Goal: Task Accomplishment & Management: Complete application form

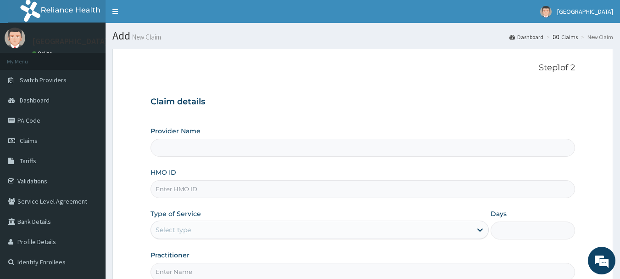
click at [246, 154] on input "Provider Name" at bounding box center [363, 148] width 425 height 18
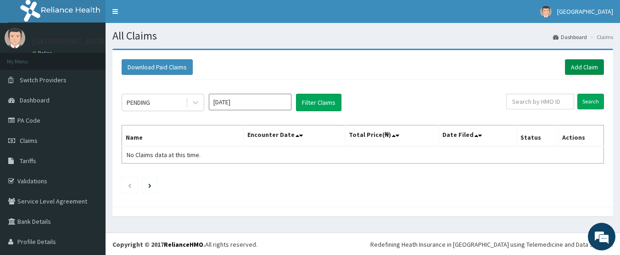
click at [580, 63] on link "Add Claim" at bounding box center [584, 67] width 39 height 16
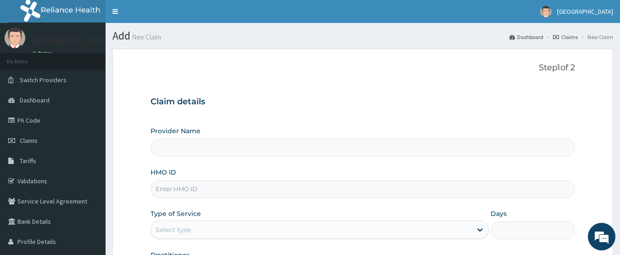
type input "[GEOGRAPHIC_DATA], [GEOGRAPHIC_DATA]"
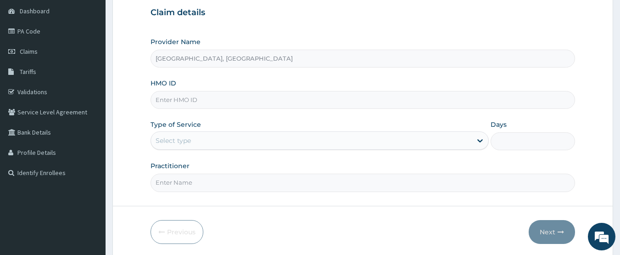
click at [619, 250] on html "R EL Toggle navigation Barbinton Medical center Barbinton Medical center - barb…" at bounding box center [310, 99] width 620 height 377
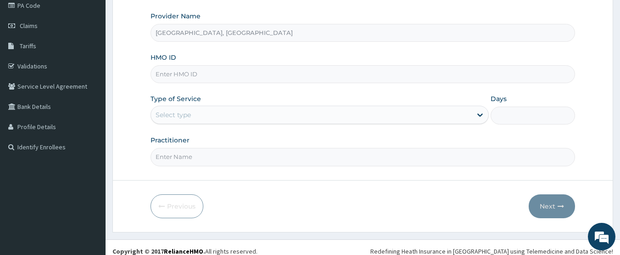
scroll to position [123, 0]
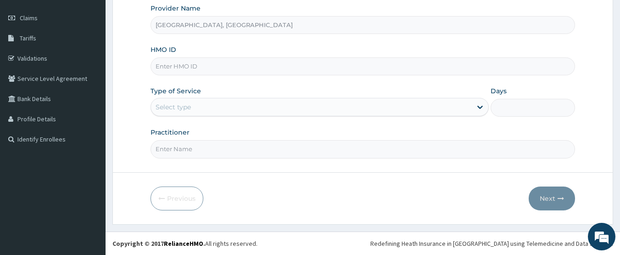
click at [272, 69] on input "HMO ID" at bounding box center [363, 66] width 425 height 18
type input "ILA/10025/A"
click at [284, 111] on div "Select type" at bounding box center [311, 107] width 321 height 15
drag, startPoint x: 284, startPoint y: 111, endPoint x: 243, endPoint y: 101, distance: 43.0
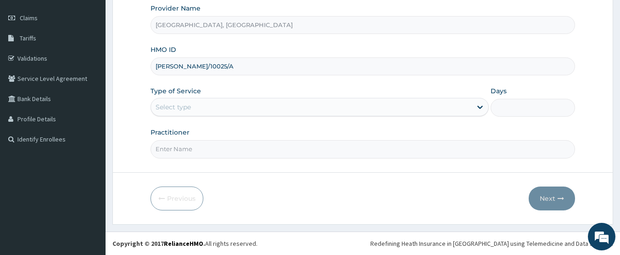
click at [243, 101] on div "Select type" at bounding box center [311, 107] width 321 height 15
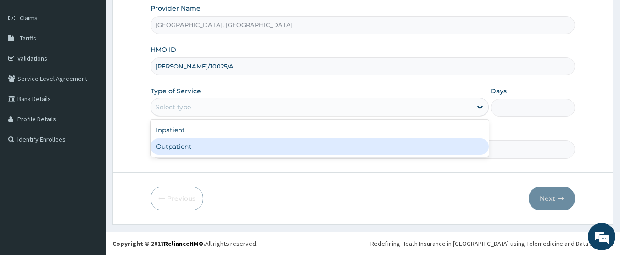
click at [182, 141] on div "Outpatient" at bounding box center [320, 146] width 338 height 17
type input "1"
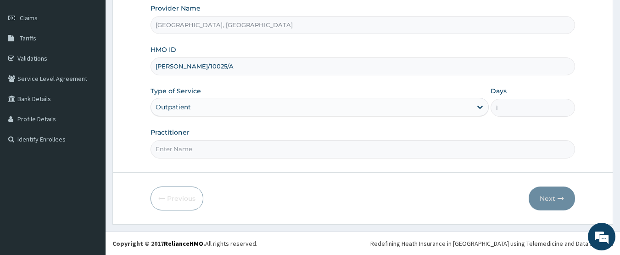
click at [182, 150] on input "Practitioner" at bounding box center [363, 149] width 425 height 18
type input "DR IFEANYI"
click at [549, 204] on button "Next" at bounding box center [552, 198] width 46 height 24
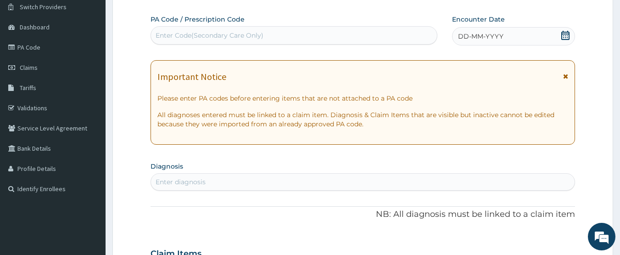
scroll to position [67, 0]
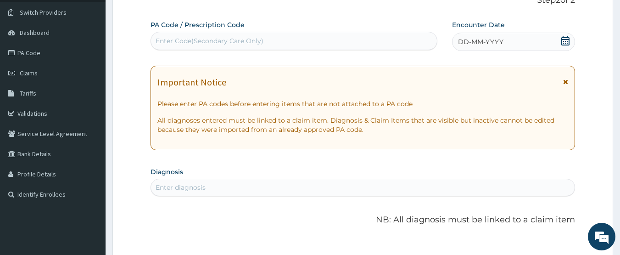
click at [565, 43] on icon at bounding box center [565, 40] width 9 height 9
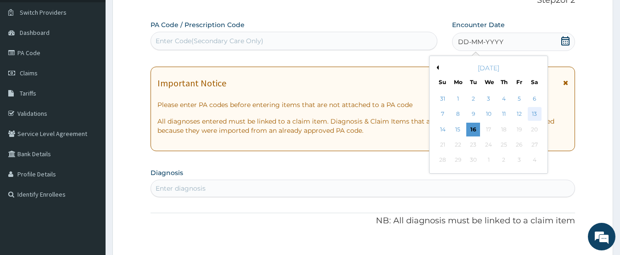
click at [540, 109] on div "13" at bounding box center [535, 114] width 14 height 14
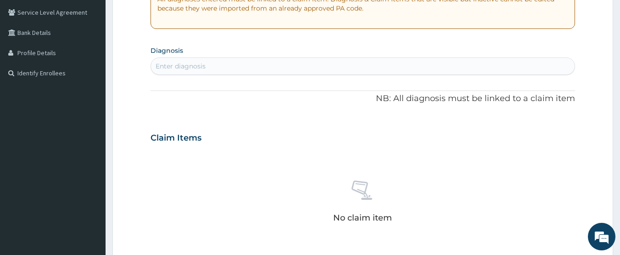
scroll to position [196, 0]
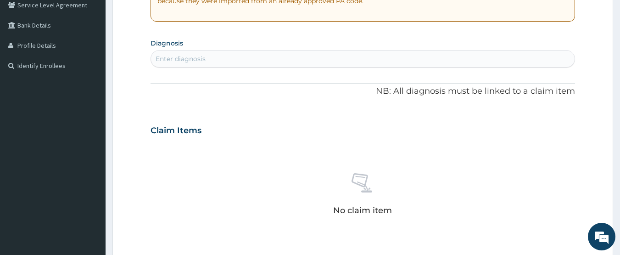
click at [257, 58] on div "Enter diagnosis" at bounding box center [363, 58] width 424 height 15
type input "D"
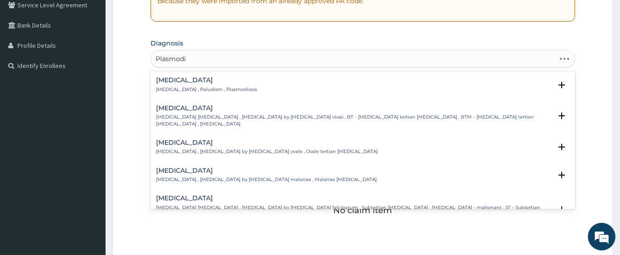
type input "Plasmodia"
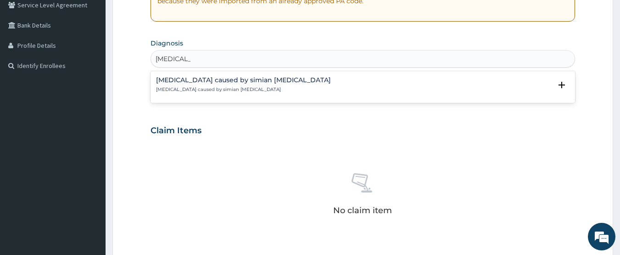
click at [245, 90] on p "Malaria caused by simian plasmodia" at bounding box center [243, 89] width 175 height 6
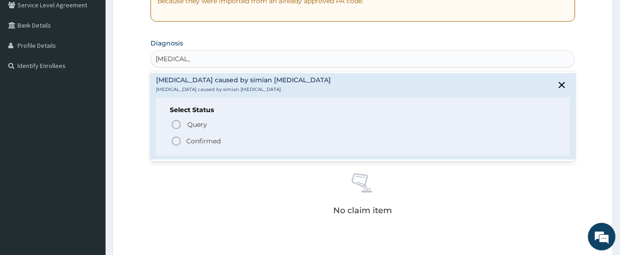
click at [172, 143] on circle "status option filled" at bounding box center [176, 141] width 8 height 8
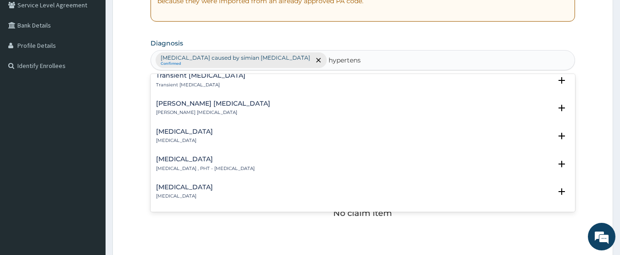
scroll to position [842, 0]
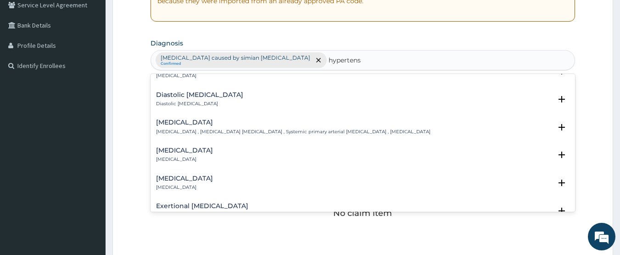
click at [209, 175] on h4 "Secondary hypertension" at bounding box center [184, 178] width 57 height 7
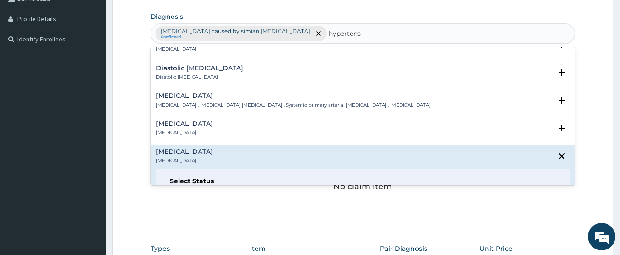
scroll to position [407, 0]
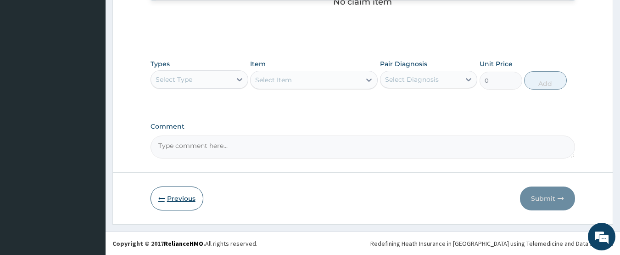
type input "hypertens"
click at [158, 198] on icon "button" at bounding box center [161, 198] width 6 height 6
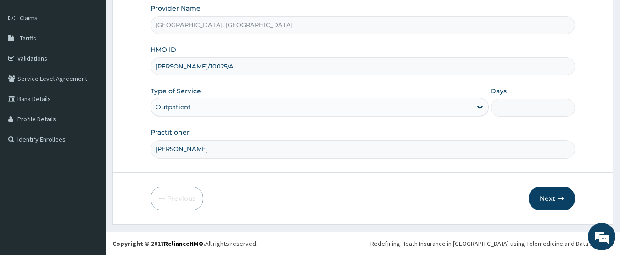
click at [218, 72] on input "ILA/10025/A" at bounding box center [363, 66] width 425 height 18
type input "ILA/10025/E"
click at [324, 100] on div "Outpatient" at bounding box center [311, 107] width 321 height 15
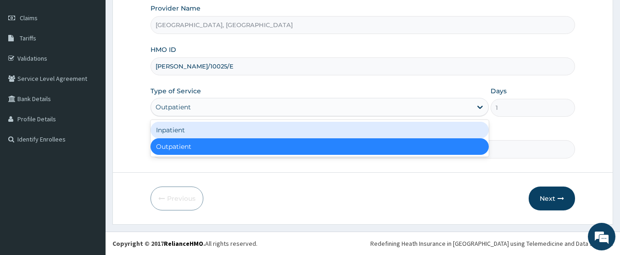
click at [193, 126] on div "Inpatient" at bounding box center [320, 130] width 338 height 17
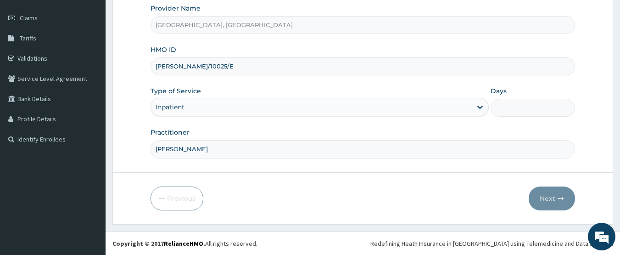
click at [524, 106] on input "Days" at bounding box center [533, 108] width 84 height 18
type input "2"
click at [547, 193] on button "Next" at bounding box center [552, 198] width 46 height 24
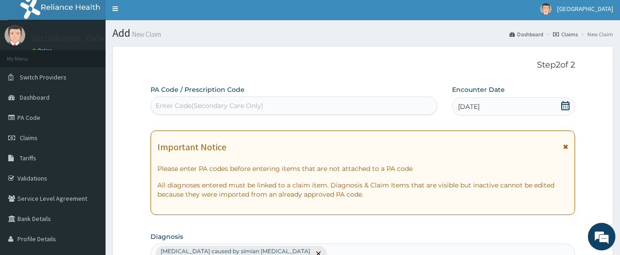
scroll to position [0, 0]
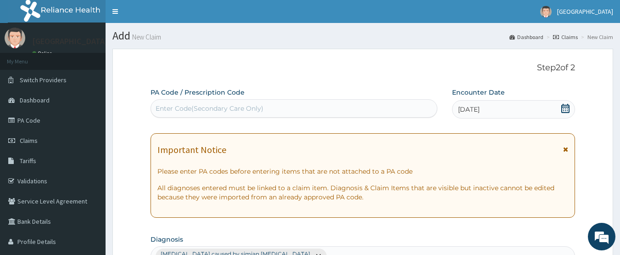
click at [283, 100] on div "Enter Code(Secondary Care Only)" at bounding box center [294, 108] width 287 height 18
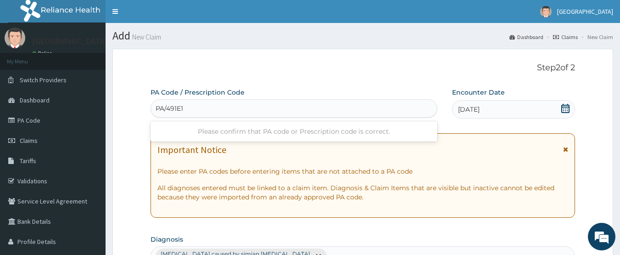
type input "PA/491E12"
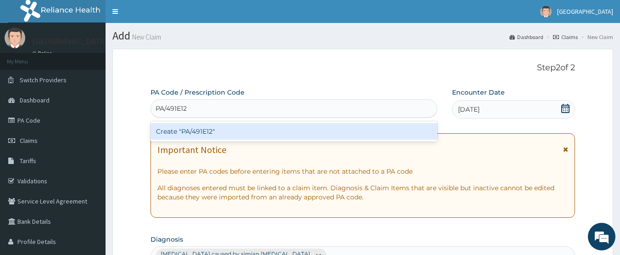
click at [259, 128] on div "Create "PA/491E12"" at bounding box center [294, 131] width 287 height 17
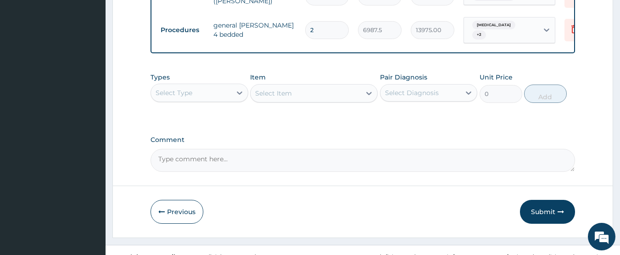
scroll to position [493, 0]
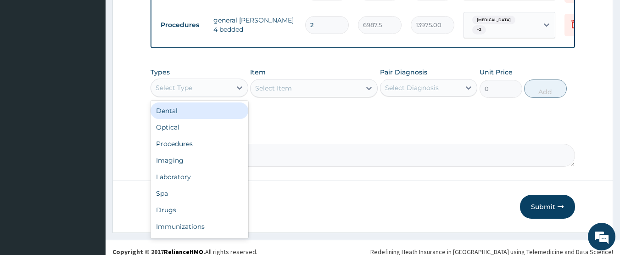
click at [211, 91] on div "Select Type" at bounding box center [191, 87] width 80 height 15
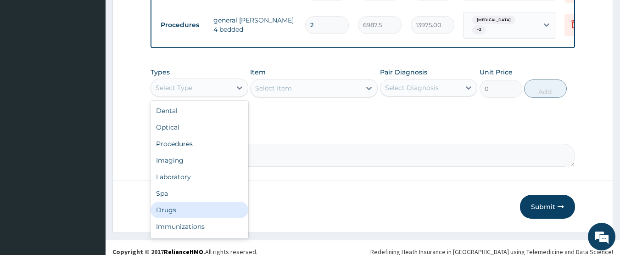
click at [178, 209] on div "Drugs" at bounding box center [200, 209] width 98 height 17
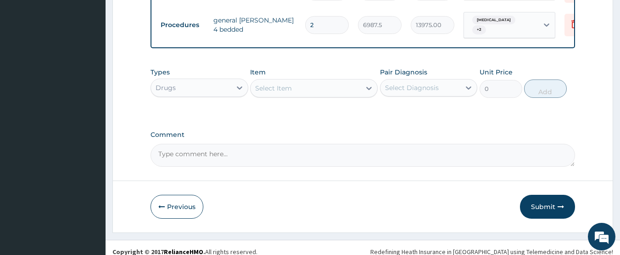
click at [290, 88] on div "Select Item" at bounding box center [273, 88] width 37 height 9
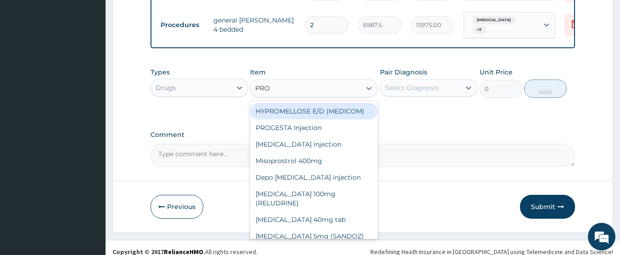
type input "PROM"
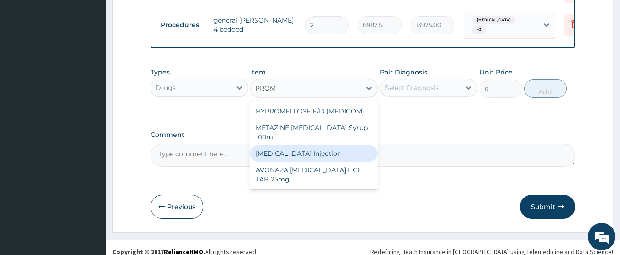
click at [268, 154] on div "PROMETHAZINE Injection" at bounding box center [314, 153] width 128 height 17
type input "354.75"
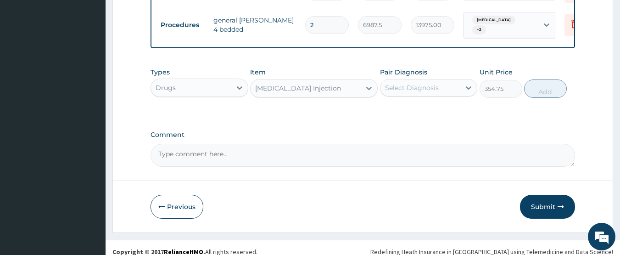
click at [414, 83] on div "Select Diagnosis" at bounding box center [412, 87] width 54 height 9
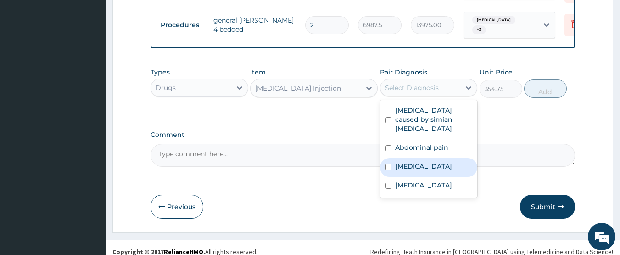
click at [387, 164] on input "checkbox" at bounding box center [388, 167] width 6 height 6
checkbox input "true"
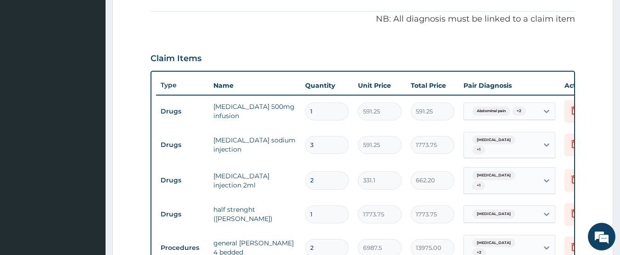
scroll to position [48, 0]
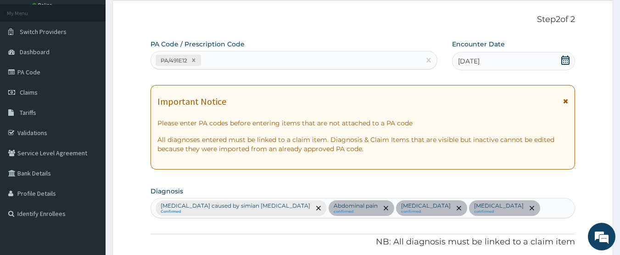
click at [530, 211] on div "Malaria caused by simian plasmodia Confirmed Abdominal pain confirmed Acute gas…" at bounding box center [363, 207] width 424 height 19
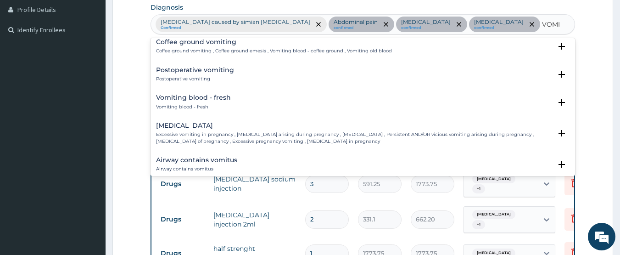
scroll to position [1239, 0]
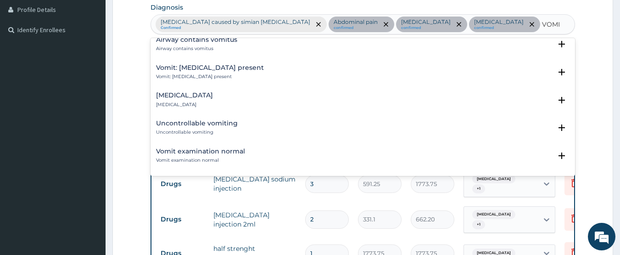
type input "VOMI"
click at [579, 91] on form "Step 2 of 2 PA Code / Prescription Code PA/491E12 Encounter Date 12-09-2025 Imp…" at bounding box center [362, 155] width 501 height 677
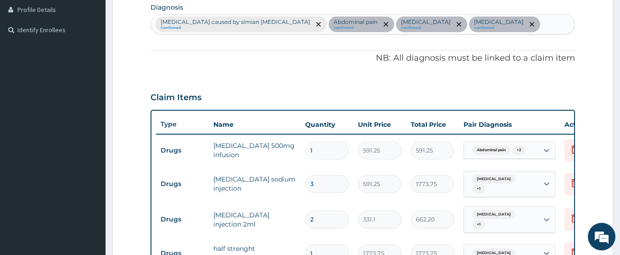
click at [579, 91] on form "Step 2 of 2 PA Code / Prescription Code PA/491E12 Encounter Date 12-09-2025 Imp…" at bounding box center [362, 155] width 501 height 677
click at [530, 20] on div "Malaria caused by simian plasmodia Confirmed Abdominal pain confirmed Acute gas…" at bounding box center [363, 24] width 424 height 19
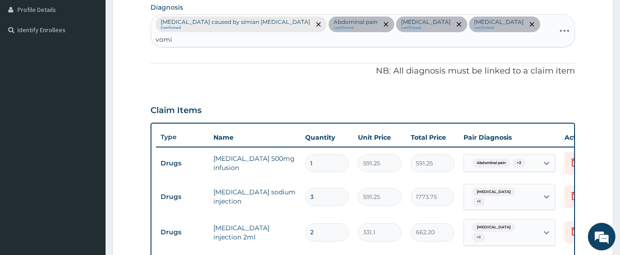
type input "vomit"
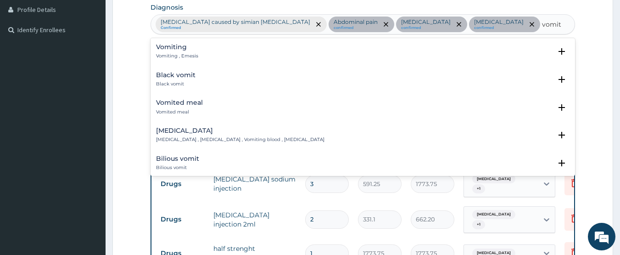
click at [167, 55] on p "Vomiting , Emesis" at bounding box center [177, 56] width 42 height 6
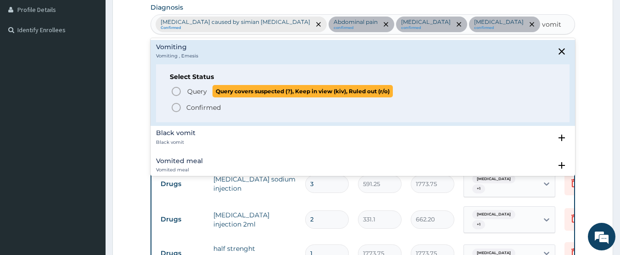
click at [176, 92] on icon "status option query" at bounding box center [176, 91] width 11 height 11
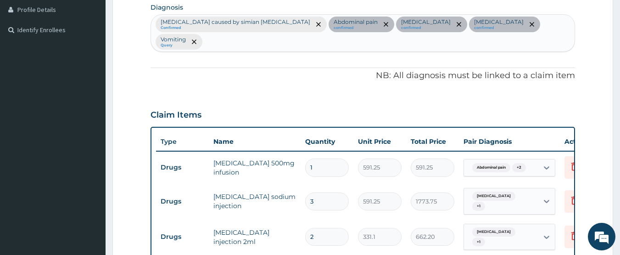
scroll to position [454, 0]
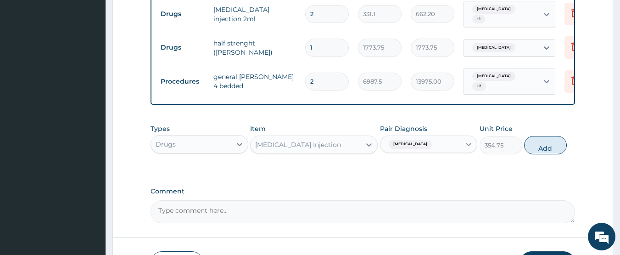
click at [461, 136] on div at bounding box center [468, 144] width 17 height 17
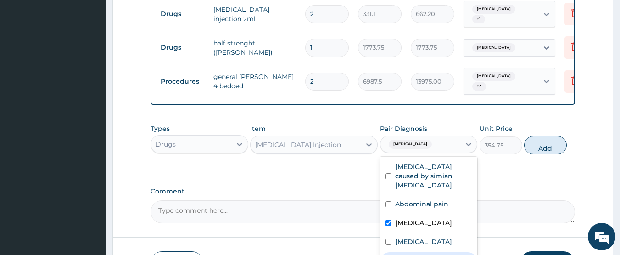
click at [390, 254] on input "checkbox" at bounding box center [388, 260] width 6 height 6
checkbox input "true"
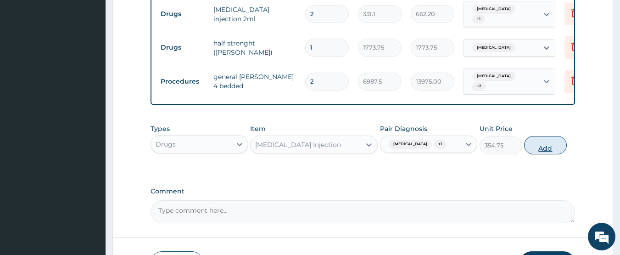
click at [541, 141] on button "Add" at bounding box center [545, 145] width 43 height 18
type input "0"
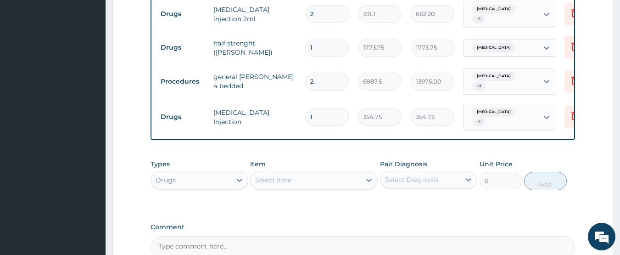
click at [284, 175] on div "Select Item" at bounding box center [273, 179] width 37 height 9
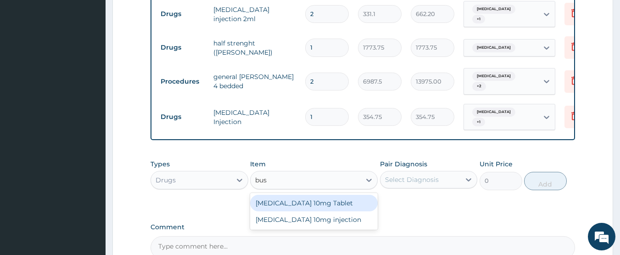
type input "busc"
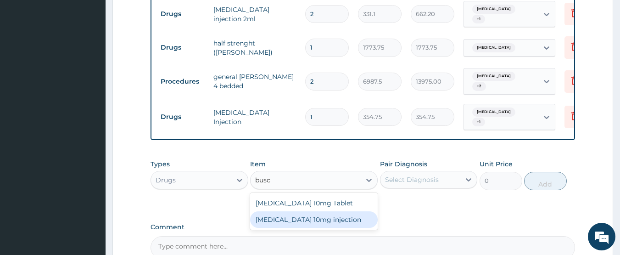
click at [293, 211] on div "Buscopan 10mg injection" at bounding box center [314, 219] width 128 height 17
type input "473"
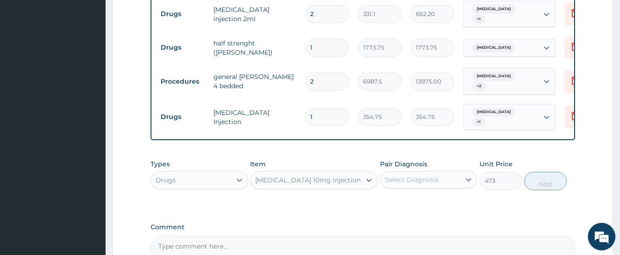
click at [395, 175] on div "Select Diagnosis" at bounding box center [412, 179] width 54 height 9
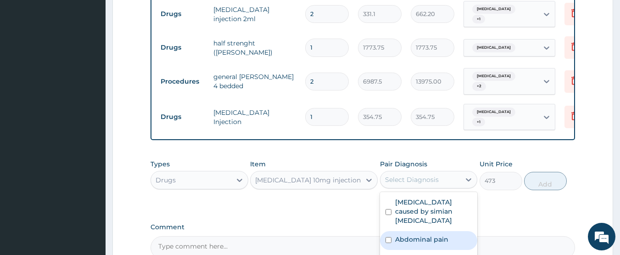
click at [386, 237] on input "checkbox" at bounding box center [388, 240] width 6 height 6
checkbox input "true"
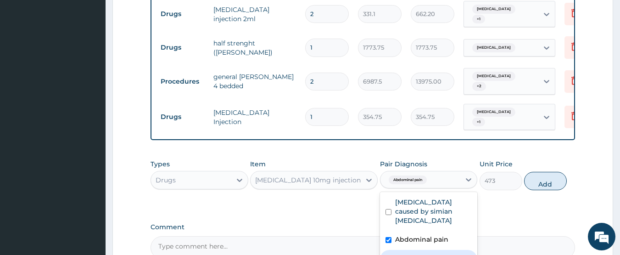
click at [390, 254] on input "checkbox" at bounding box center [388, 259] width 6 height 6
checkbox input "true"
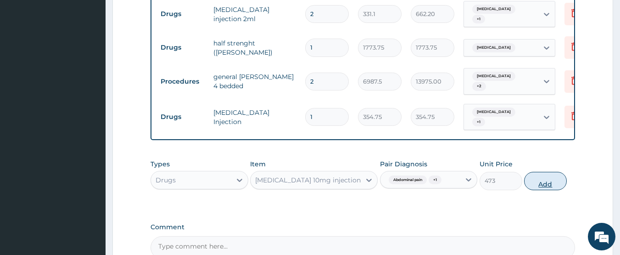
click at [532, 172] on button "Add" at bounding box center [545, 181] width 43 height 18
type input "0"
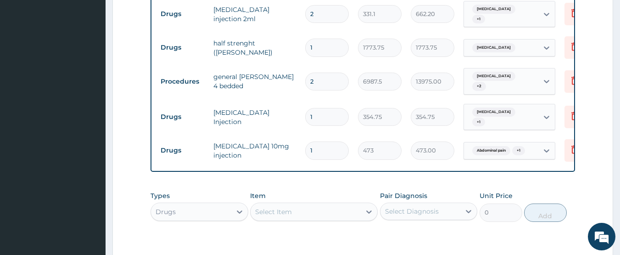
click at [287, 204] on div "Select Item" at bounding box center [306, 211] width 110 height 15
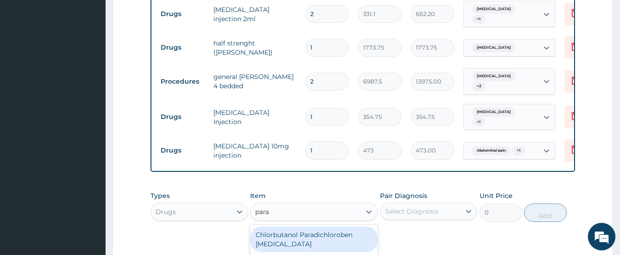
type input "parac"
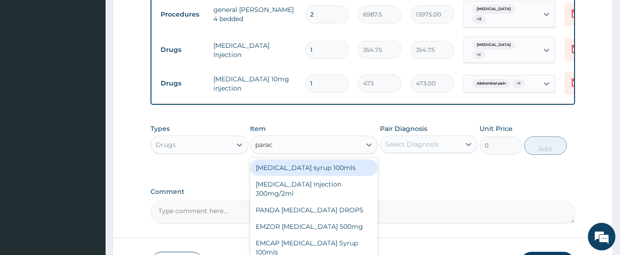
scroll to position [546, 0]
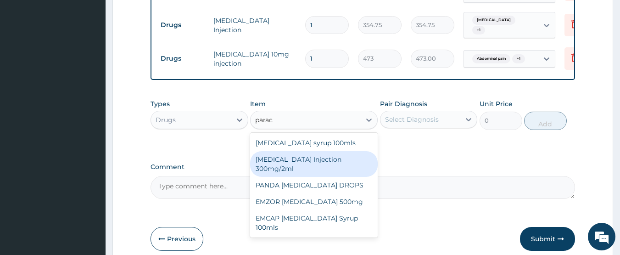
click at [330, 151] on div "PARACETAMOL Injection 300mg/2ml" at bounding box center [314, 164] width 128 height 26
type input "260.15"
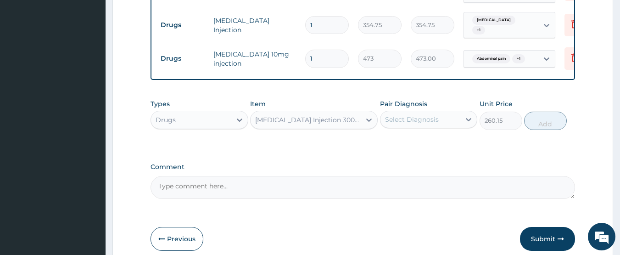
click at [400, 115] on div "Select Diagnosis" at bounding box center [412, 119] width 54 height 9
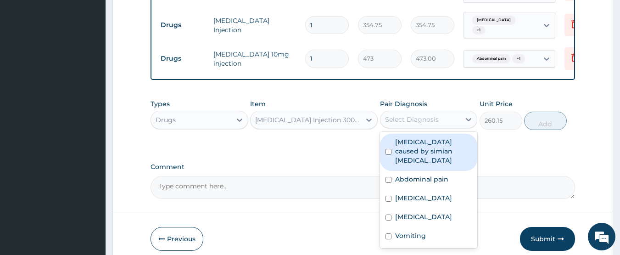
click at [387, 149] on input "checkbox" at bounding box center [388, 152] width 6 height 6
checkbox input "true"
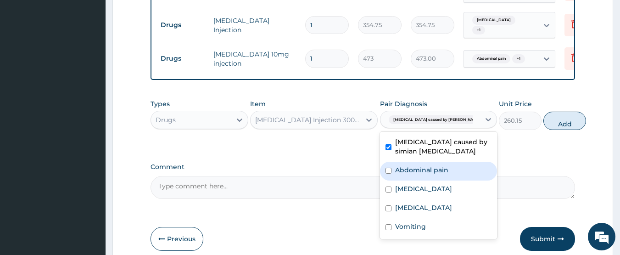
click at [388, 167] on input "checkbox" at bounding box center [388, 170] width 6 height 6
checkbox input "true"
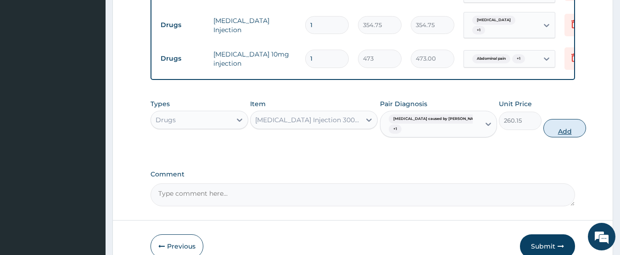
click at [543, 119] on button "Add" at bounding box center [564, 128] width 43 height 18
type input "0"
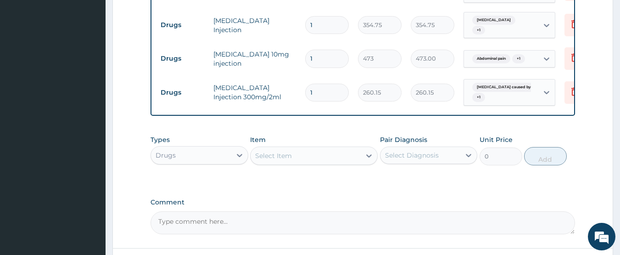
click at [304, 148] on div "Select Item" at bounding box center [306, 155] width 110 height 15
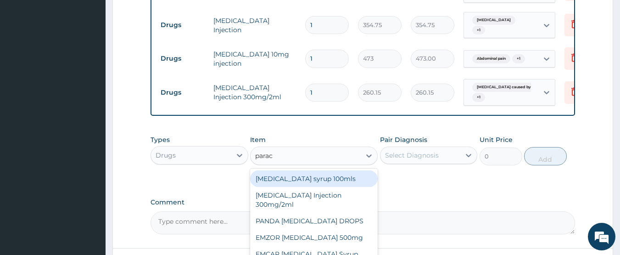
type input "parace"
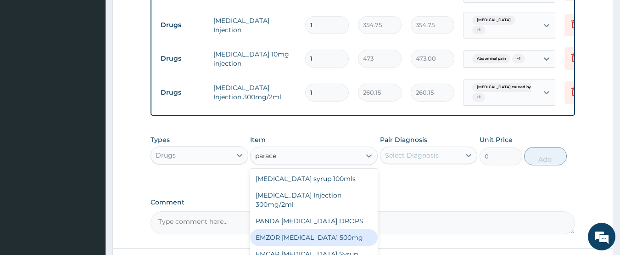
click at [280, 229] on div "EMZOR PARACETAMOL 500mg" at bounding box center [314, 237] width 128 height 17
type input "23.65"
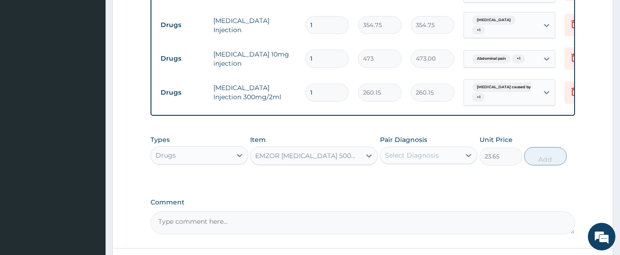
click at [442, 148] on div "Select Diagnosis" at bounding box center [420, 155] width 80 height 15
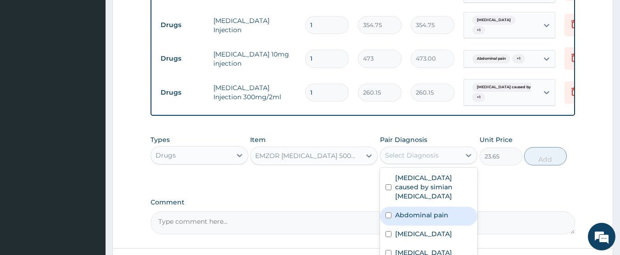
click at [389, 206] on div "Abdominal pain" at bounding box center [429, 215] width 98 height 19
checkbox input "true"
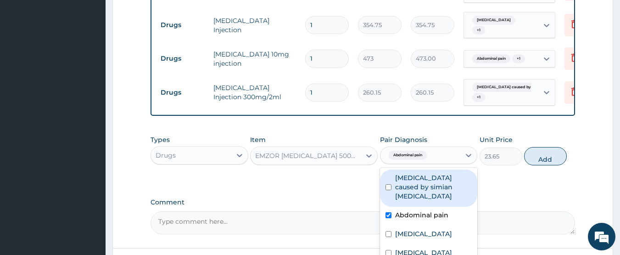
click at [391, 169] on div "Malaria caused by simian plasmodia" at bounding box center [429, 187] width 98 height 37
checkbox input "true"
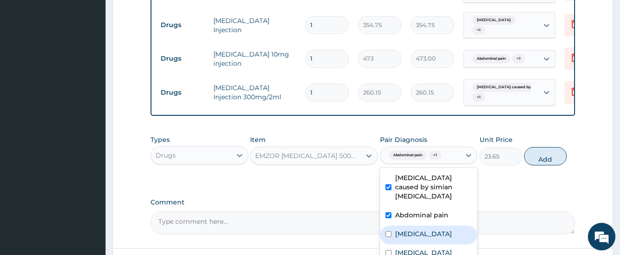
click at [387, 225] on div "Acute gastroenteritis" at bounding box center [429, 234] width 98 height 19
checkbox input "true"
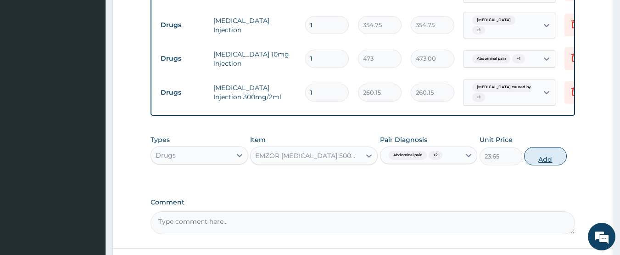
click at [540, 147] on button "Add" at bounding box center [545, 156] width 43 height 18
type input "0"
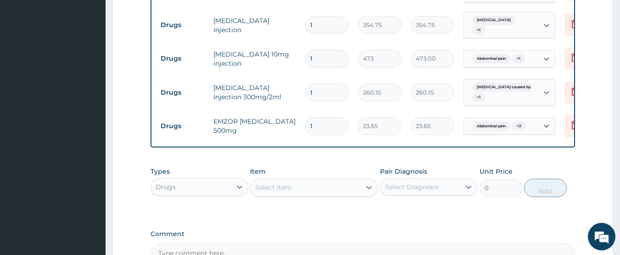
click at [322, 180] on div "Select Item" at bounding box center [306, 187] width 110 height 15
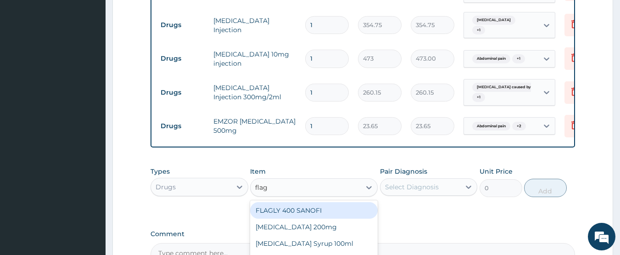
type input "flagy"
click at [305, 202] on div "Flagyl 200mg" at bounding box center [314, 210] width 128 height 17
type input "47.3"
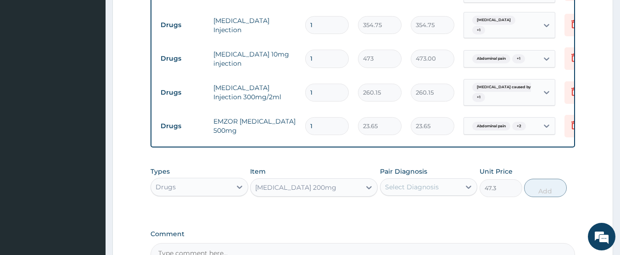
click at [397, 179] on div "Select Diagnosis" at bounding box center [420, 186] width 80 height 15
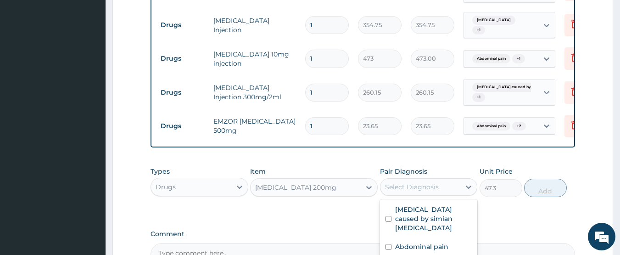
checkbox input "true"
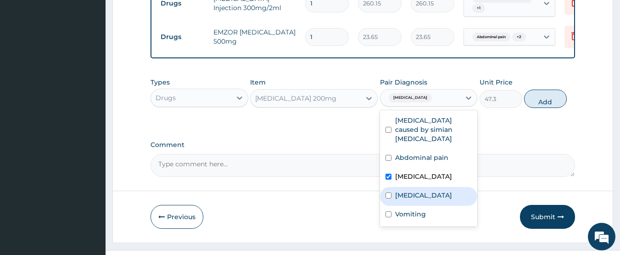
click at [387, 192] on input "checkbox" at bounding box center [388, 195] width 6 height 6
checkbox input "true"
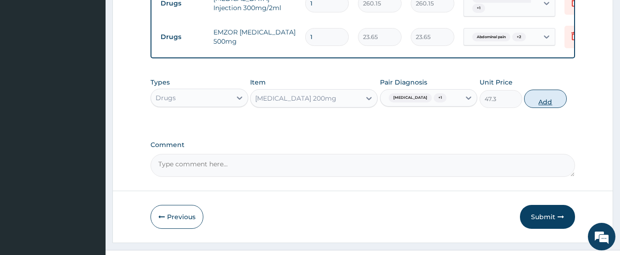
click at [549, 92] on button "Add" at bounding box center [545, 98] width 43 height 18
type input "0"
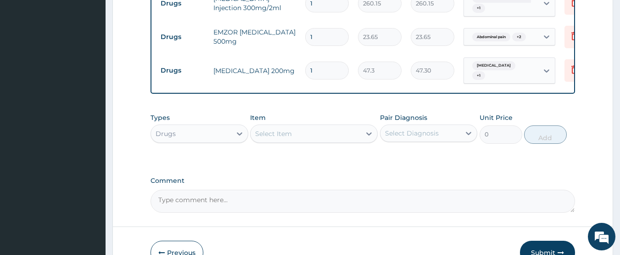
click at [308, 126] on div "Select Item" at bounding box center [306, 133] width 110 height 15
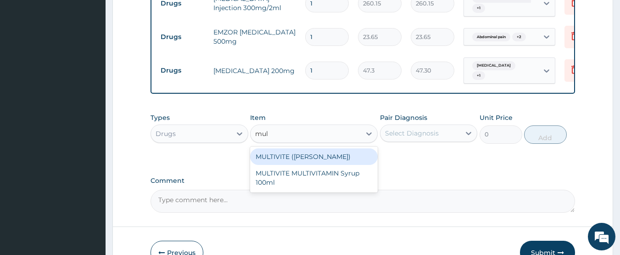
type input "mult"
click at [307, 148] on div "MULTIVITE (EVANS)" at bounding box center [314, 156] width 128 height 17
type input "23.65"
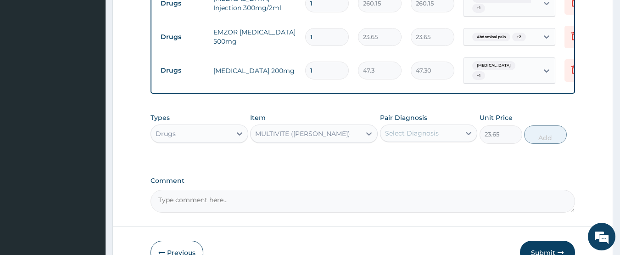
click at [412, 128] on div "Select Diagnosis" at bounding box center [412, 132] width 54 height 9
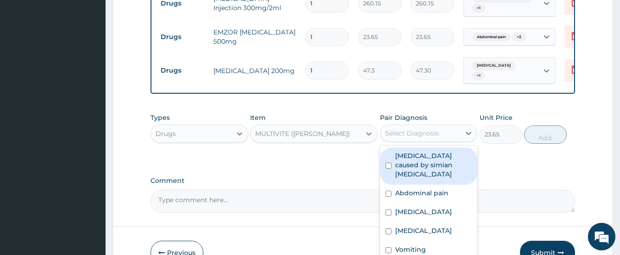
click at [389, 162] on input "checkbox" at bounding box center [388, 165] width 6 height 6
checkbox input "true"
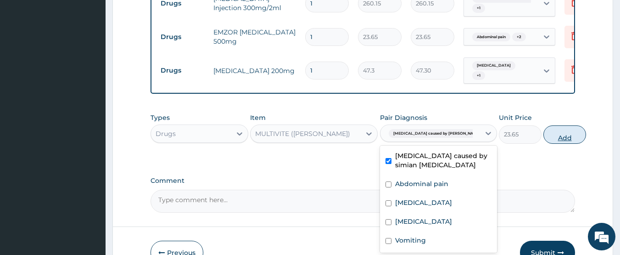
click at [543, 125] on button "Add" at bounding box center [564, 134] width 43 height 18
type input "0"
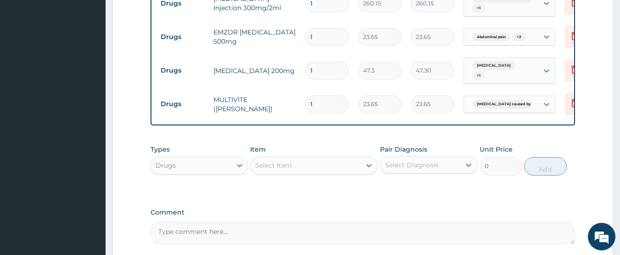
click at [307, 158] on div "Select Item" at bounding box center [306, 165] width 110 height 15
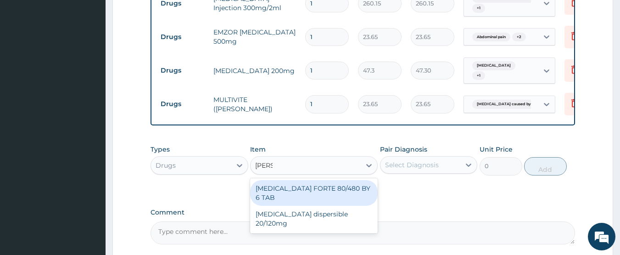
type input "coart"
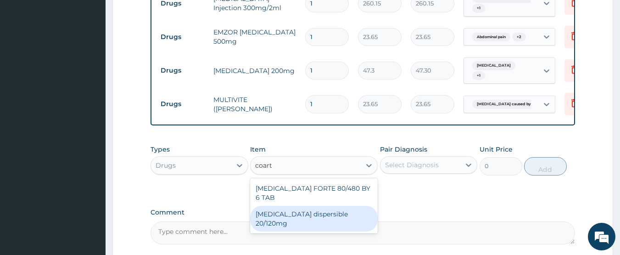
click at [293, 206] on div "Coartem dispersible 20/120mg" at bounding box center [314, 219] width 128 height 26
type input "112.3375"
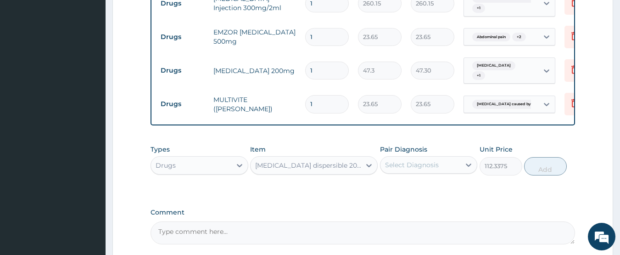
click at [396, 160] on div "Select Diagnosis" at bounding box center [412, 164] width 54 height 9
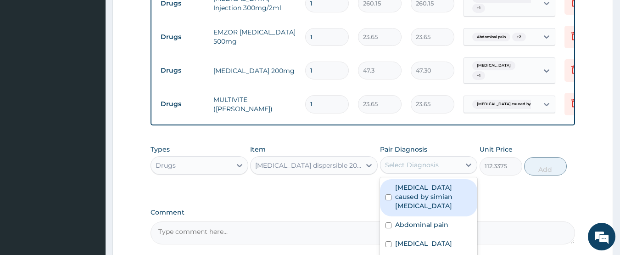
click at [388, 194] on input "checkbox" at bounding box center [388, 197] width 6 height 6
checkbox input "true"
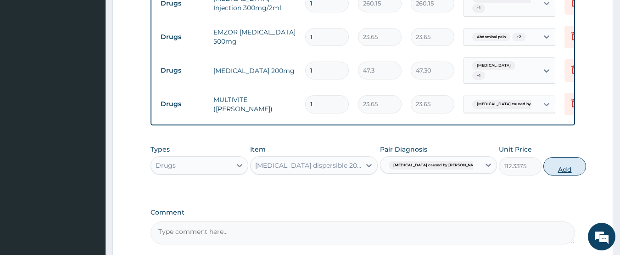
click at [546, 157] on button "Add" at bounding box center [564, 166] width 43 height 18
type input "0"
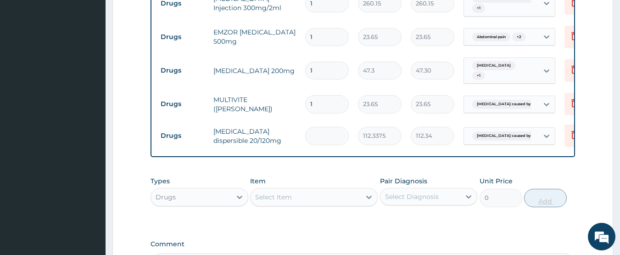
type input "0.00"
type input "6"
type input "674.03"
type input "0.00"
type input "1"
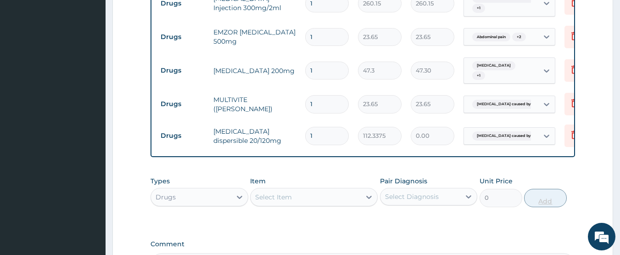
type input "112.34"
type input "10"
type input "1123.38"
type input "10"
click at [282, 192] on div "Select Item" at bounding box center [273, 196] width 37 height 9
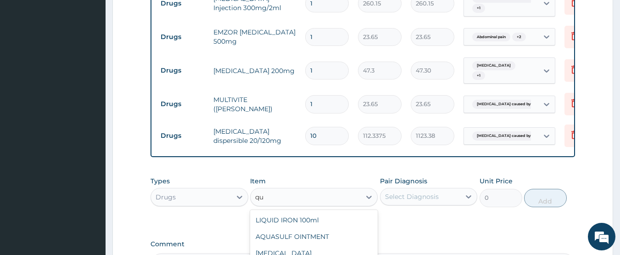
type input "q"
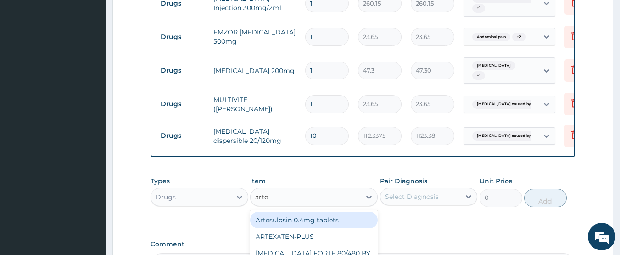
type input "artem"
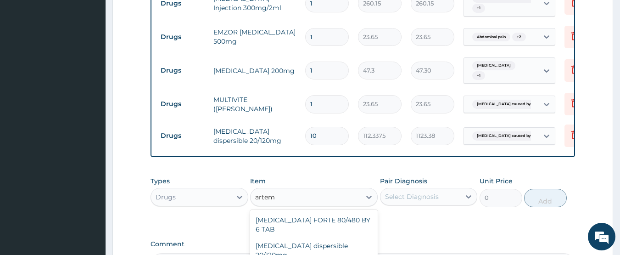
type input "946"
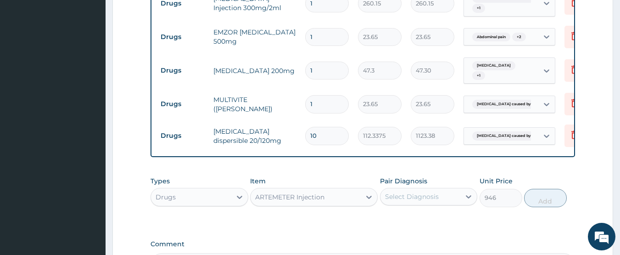
click at [405, 192] on div "Select Diagnosis" at bounding box center [412, 196] width 54 height 9
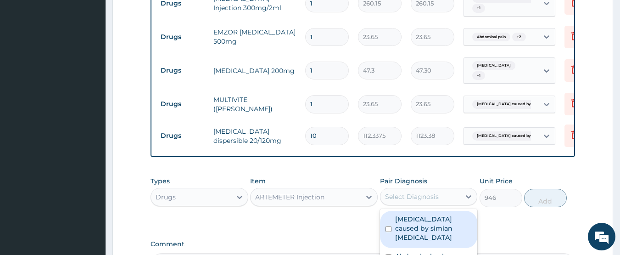
click at [388, 226] on input "checkbox" at bounding box center [388, 229] width 6 height 6
checkbox input "true"
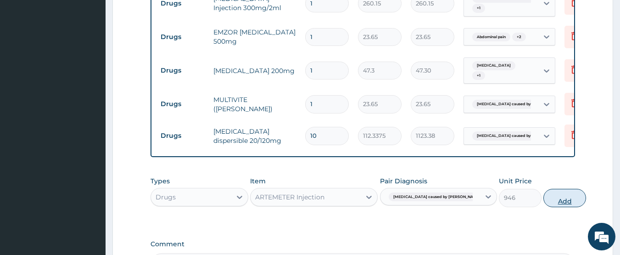
click at [543, 189] on button "Add" at bounding box center [564, 198] width 43 height 18
type input "0"
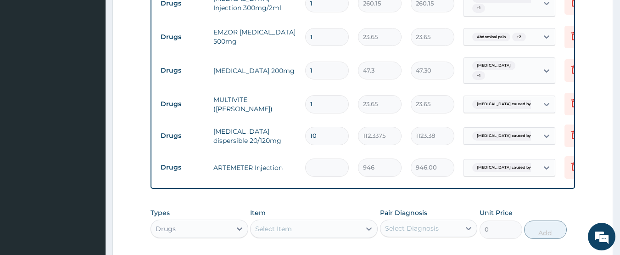
type input "0.00"
type input "2"
type input "1892.00"
type input "2"
click at [330, 95] on input "1" at bounding box center [327, 104] width 44 height 18
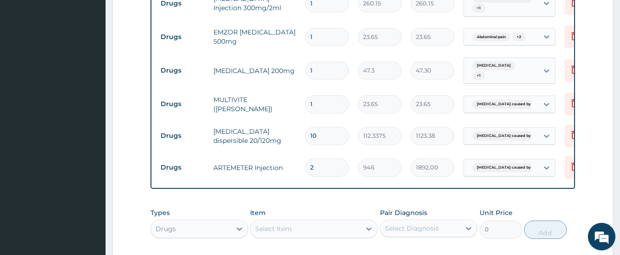
type input "12"
type input "283.80"
type input "12"
click at [319, 61] on input "1" at bounding box center [327, 70] width 44 height 18
type input "10"
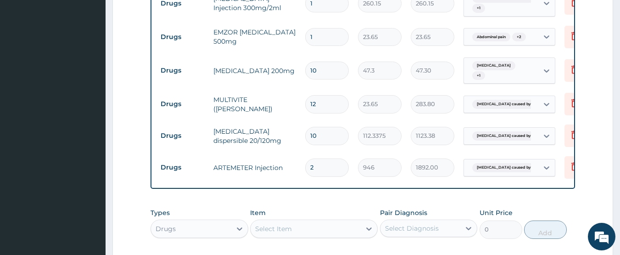
type input "473.00"
type input "1"
type input "47.30"
type input "0.00"
type input "8"
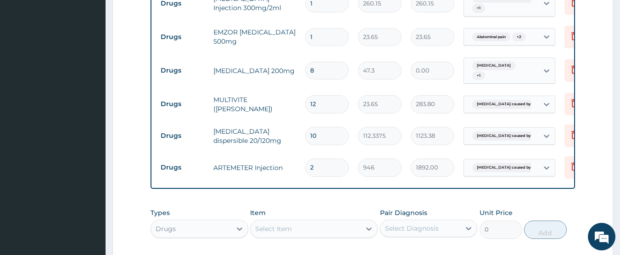
type input "378.40"
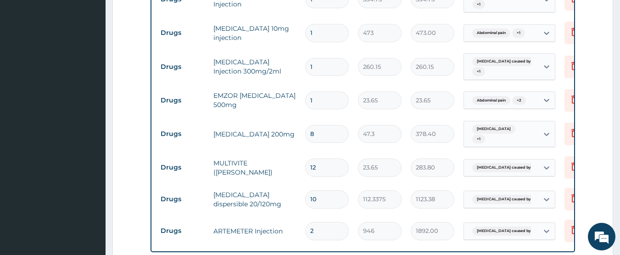
scroll to position [562, 0]
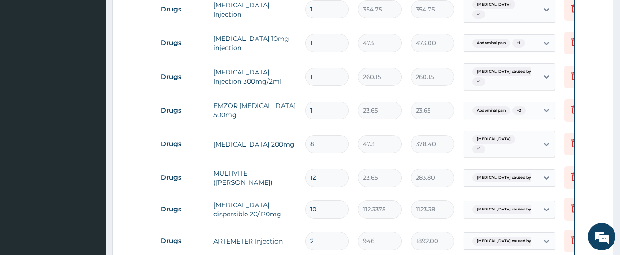
type input "8"
click at [330, 101] on input "1" at bounding box center [327, 110] width 44 height 18
type input "15"
type input "354.75"
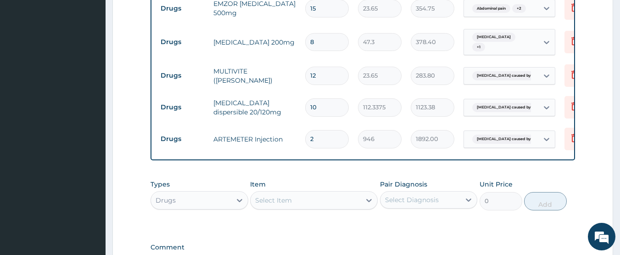
scroll to position [678, 0]
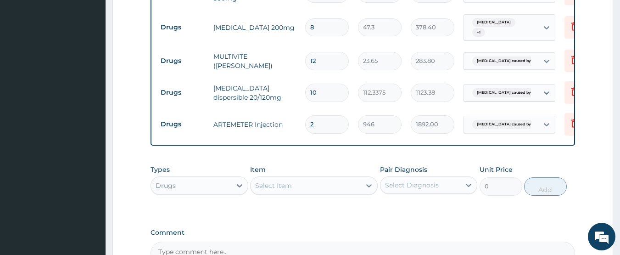
type input "15"
click at [258, 181] on div "Select Item" at bounding box center [273, 185] width 37 height 9
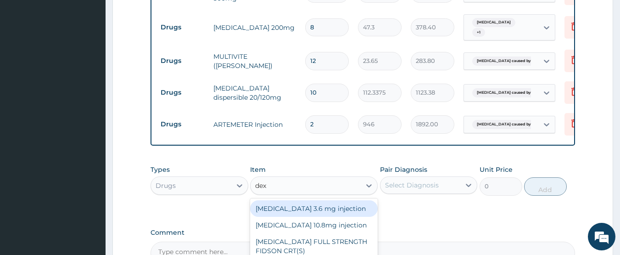
type input "dext"
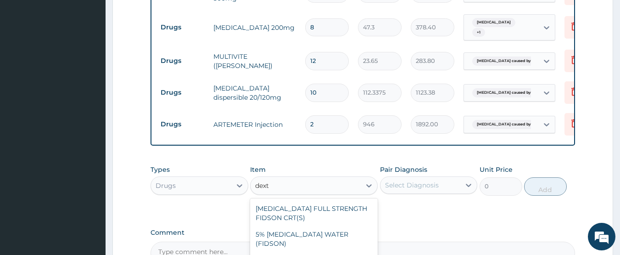
type input "1773.75"
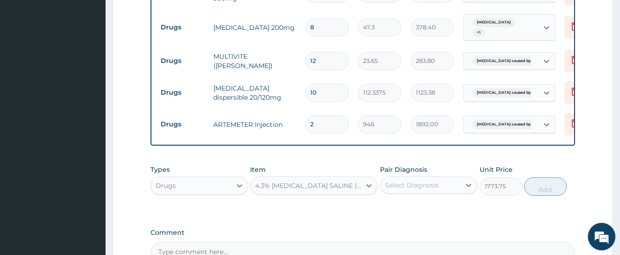
click at [429, 180] on div "Select Diagnosis" at bounding box center [412, 184] width 54 height 9
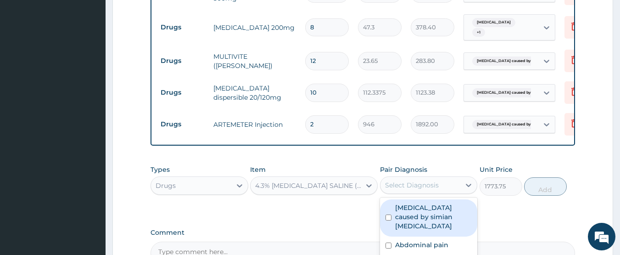
click at [389, 214] on input "checkbox" at bounding box center [388, 217] width 6 height 6
checkbox input "true"
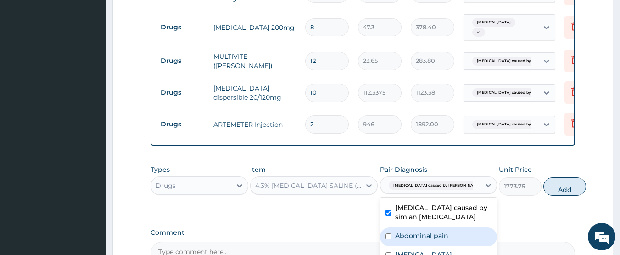
scroll to position [766, 0]
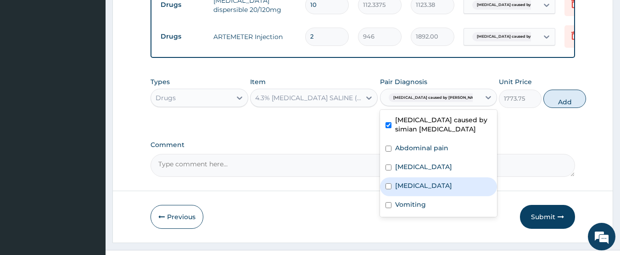
click at [389, 183] on input "checkbox" at bounding box center [388, 186] width 6 height 6
checkbox input "true"
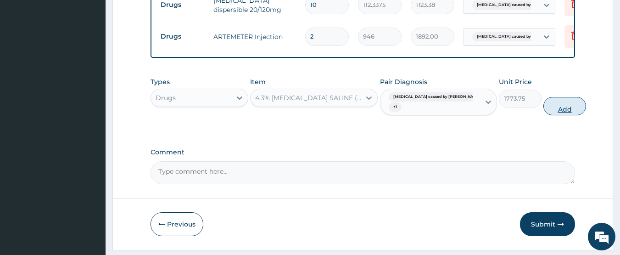
click at [552, 97] on button "Add" at bounding box center [564, 106] width 43 height 18
type input "0"
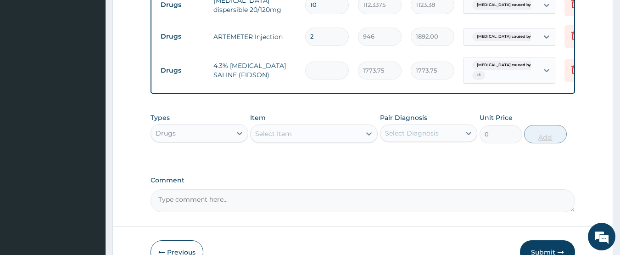
type input "0.00"
type input "2"
type input "3547.50"
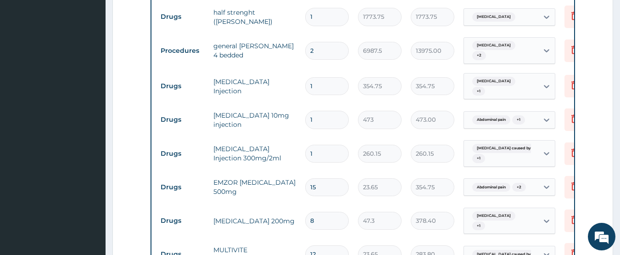
scroll to position [491, 0]
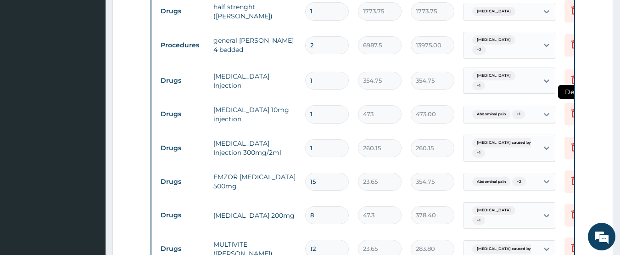
type input "2"
click at [572, 107] on icon at bounding box center [574, 112] width 11 height 11
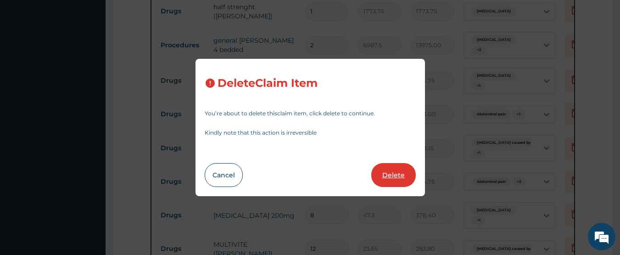
click at [396, 173] on button "Delete" at bounding box center [393, 175] width 45 height 24
type input "260.15"
type input "15"
type input "23.65"
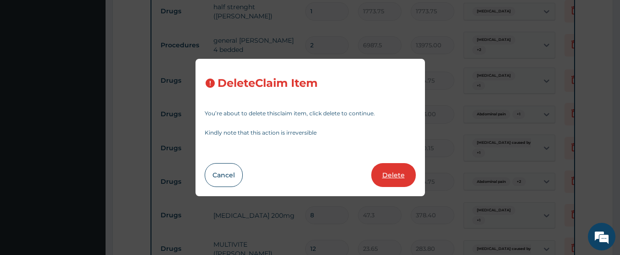
type input "354.75"
type input "8"
type input "47.3"
type input "378.40"
type input "12"
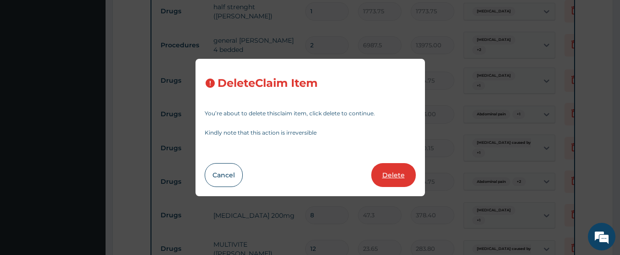
type input "23.65"
type input "283.80"
type input "10"
type input "112.3375"
type input "1123.38"
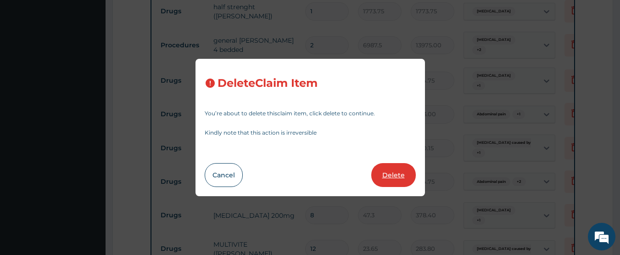
type input "2"
type input "946"
type input "1892.00"
type input "1773.75"
type input "3547.50"
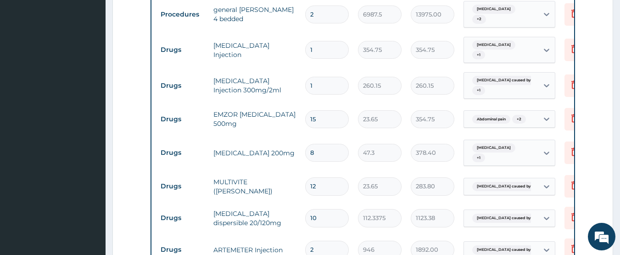
scroll to position [527, 0]
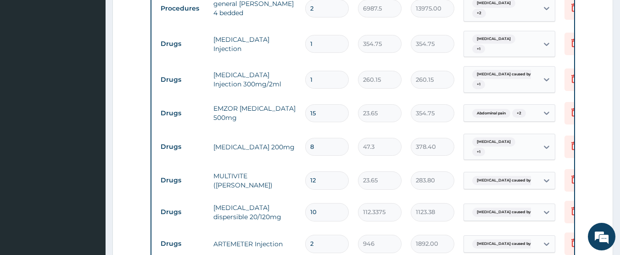
click at [326, 104] on input "15" at bounding box center [327, 113] width 44 height 18
type input "1"
type input "23.65"
type input "12"
type input "283.80"
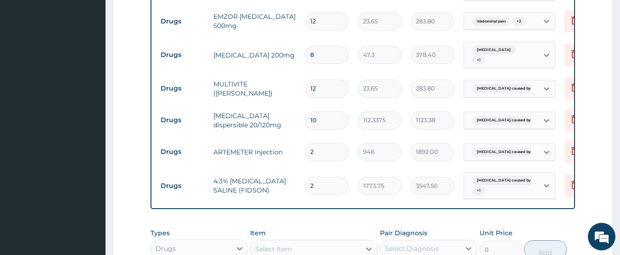
scroll to position [611, 0]
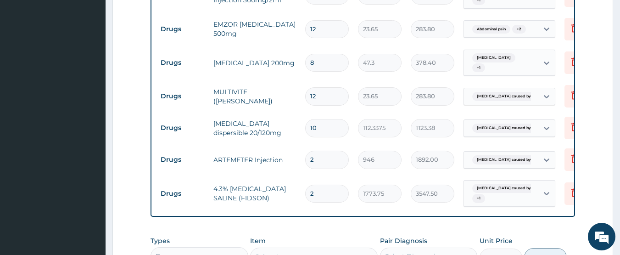
type input "12"
click at [200, 249] on div "Drugs" at bounding box center [191, 256] width 80 height 15
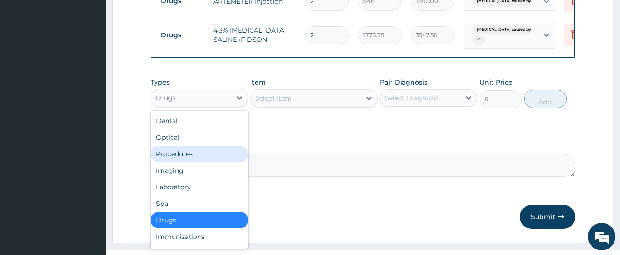
click at [167, 145] on div "Procedures" at bounding box center [200, 153] width 98 height 17
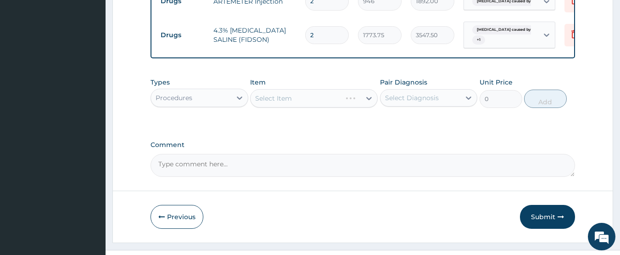
click at [306, 91] on div "Select Item" at bounding box center [296, 98] width 91 height 15
click at [306, 91] on div "Select Item" at bounding box center [306, 98] width 110 height 15
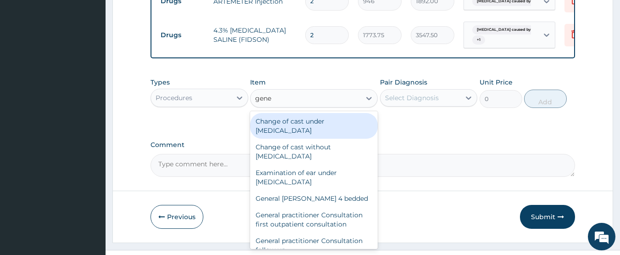
type input "gener"
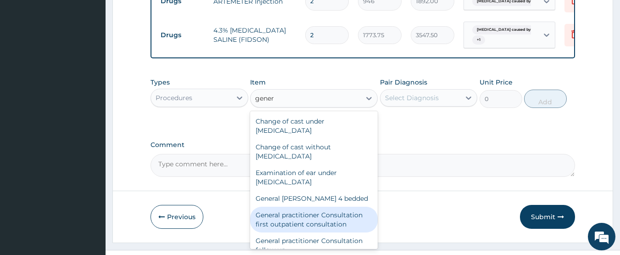
click at [320, 206] on div "General practitioner Consultation first outpatient consultation" at bounding box center [314, 219] width 128 height 26
type input "3547.5"
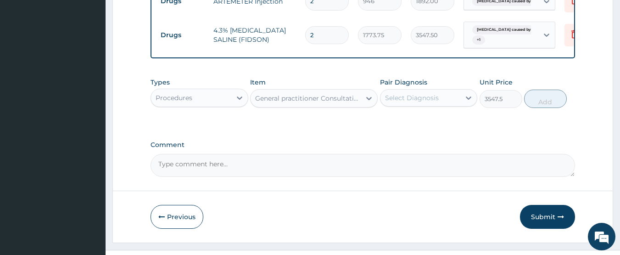
click at [409, 93] on div "Select Diagnosis" at bounding box center [412, 97] width 54 height 9
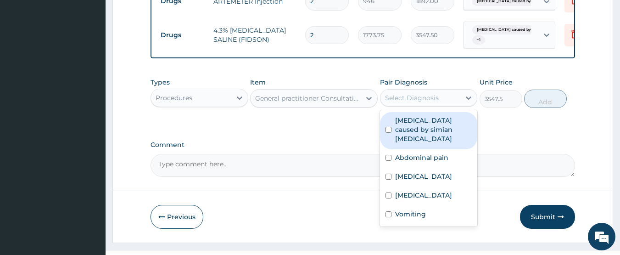
click at [390, 127] on input "checkbox" at bounding box center [388, 130] width 6 height 6
checkbox input "true"
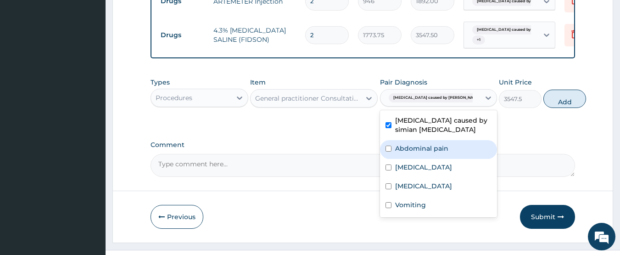
click at [390, 140] on div "Abdominal pain" at bounding box center [438, 149] width 117 height 19
checkbox input "true"
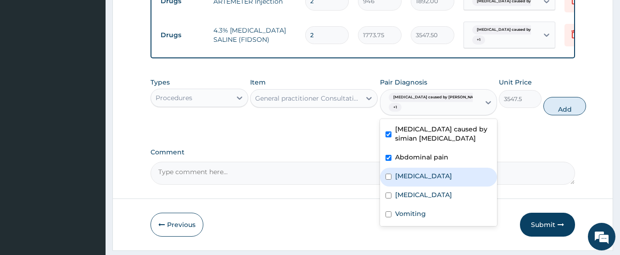
click at [386, 173] on input "checkbox" at bounding box center [388, 176] width 6 height 6
checkbox input "true"
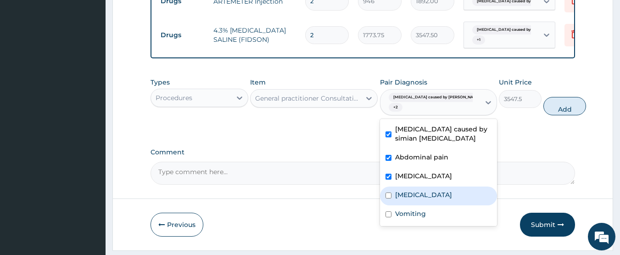
click at [386, 186] on div "Bacterial sepsis" at bounding box center [438, 195] width 117 height 19
checkbox input "true"
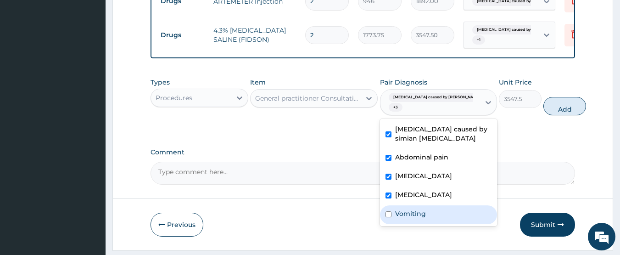
click at [389, 211] on input "checkbox" at bounding box center [388, 214] width 6 height 6
checkbox input "true"
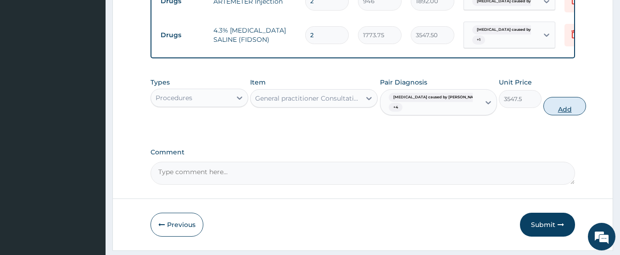
click at [564, 97] on button "Add" at bounding box center [564, 106] width 43 height 18
type input "0"
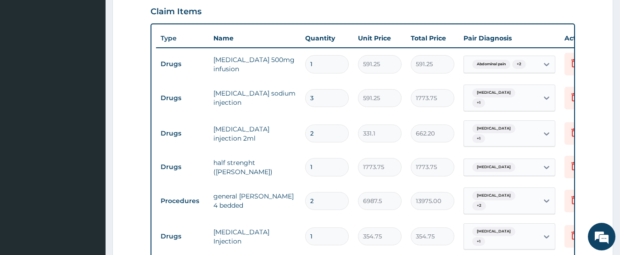
scroll to position [329, 0]
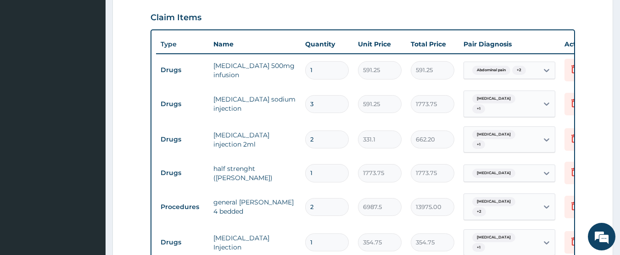
click at [331, 95] on input "3" at bounding box center [327, 104] width 44 height 18
type input "0.00"
type input "2"
type input "1182.50"
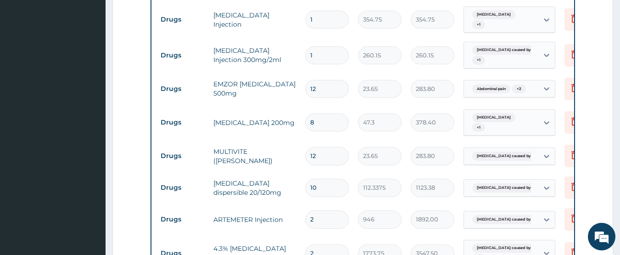
scroll to position [774, 0]
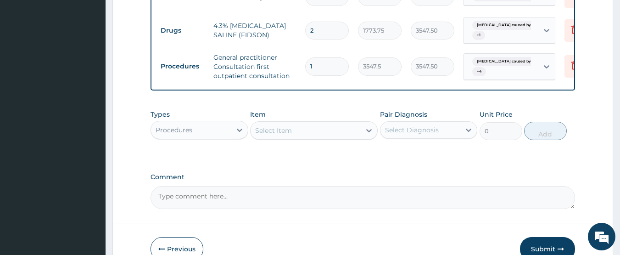
type input "2"
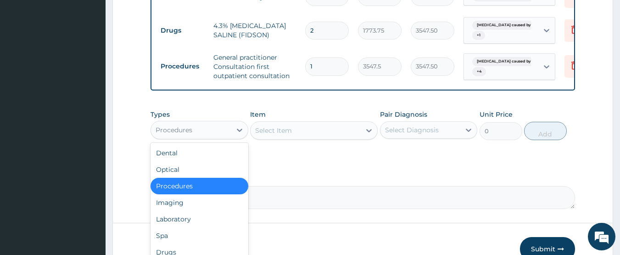
click at [184, 125] on div "Procedures" at bounding box center [174, 129] width 37 height 9
click at [169, 244] on div "Drugs" at bounding box center [200, 252] width 98 height 17
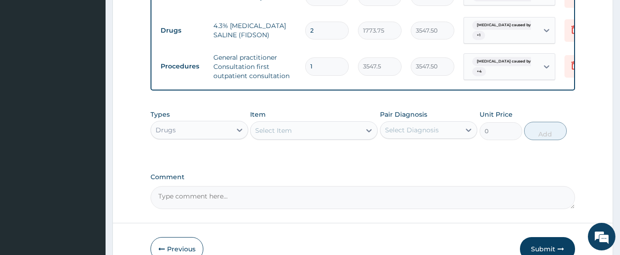
click at [321, 123] on div "Select Item" at bounding box center [306, 130] width 110 height 15
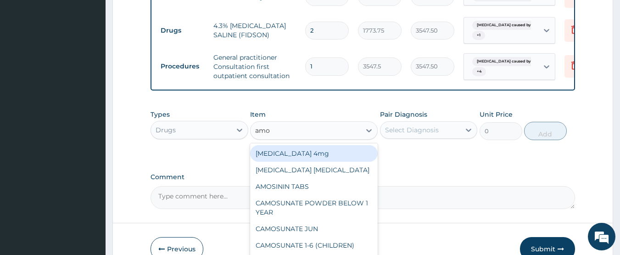
type input "amox"
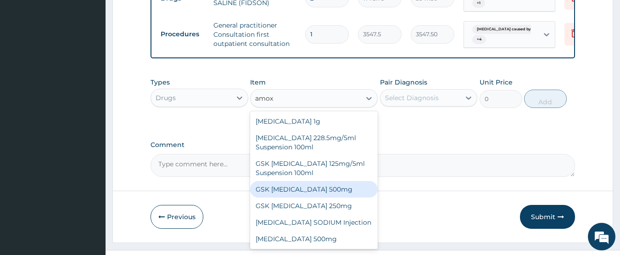
scroll to position [17, 0]
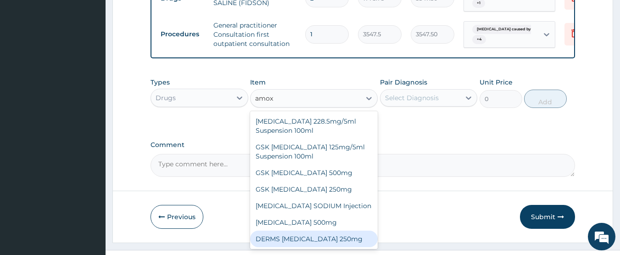
click at [309, 230] on div "DERMS AMOXICILLIN 250mg" at bounding box center [314, 238] width 128 height 17
type input "59.125"
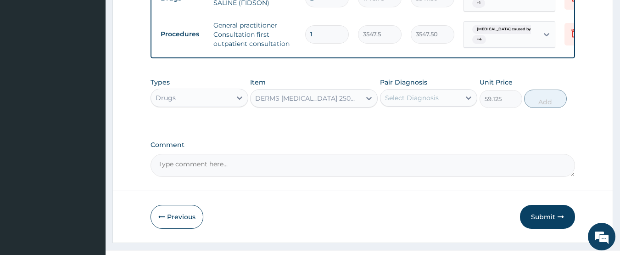
click at [423, 93] on div "Select Diagnosis" at bounding box center [412, 97] width 54 height 9
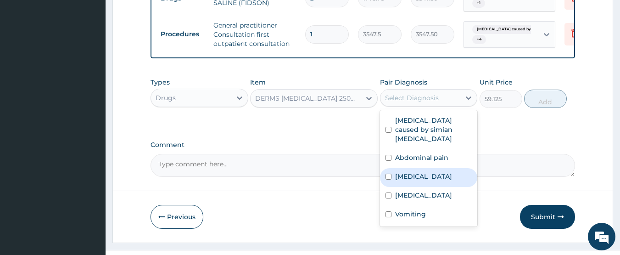
click at [387, 173] on input "checkbox" at bounding box center [388, 176] width 6 height 6
checkbox input "true"
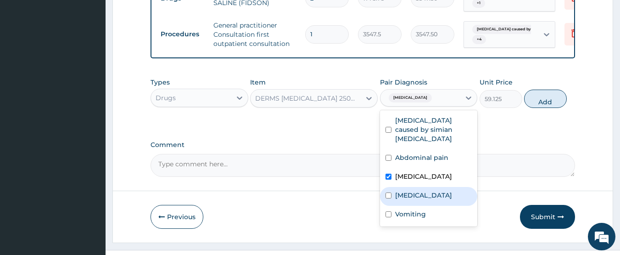
click at [390, 187] on div "Bacterial sepsis" at bounding box center [429, 196] width 98 height 19
checkbox input "true"
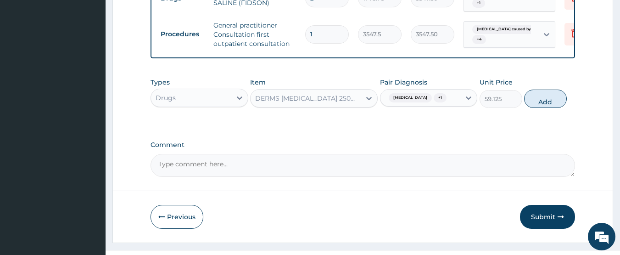
click at [541, 93] on button "Add" at bounding box center [545, 98] width 43 height 18
type input "0"
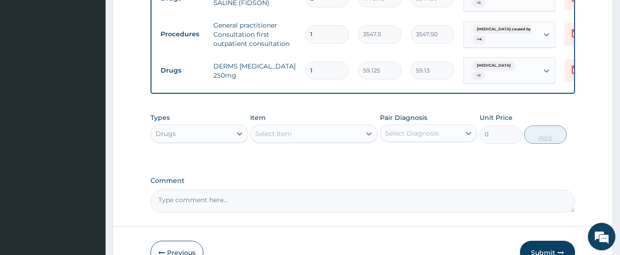
type input "10"
type input "591.25"
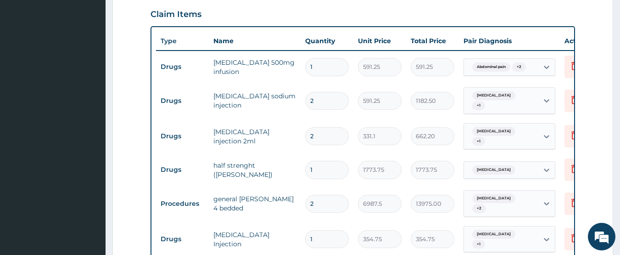
scroll to position [329, 0]
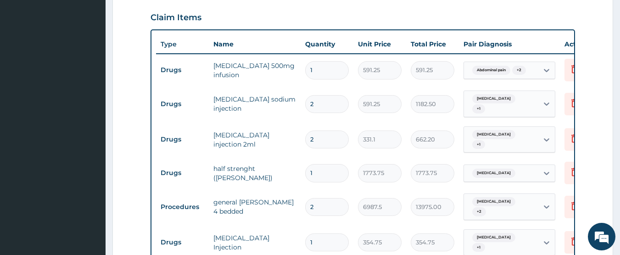
type input "10"
click at [619, 18] on section "Step 2 of 2 PA Code / Prescription Code PA/491E12 Encounter Date 12-09-2025 Imp…" at bounding box center [363, 237] width 514 height 1049
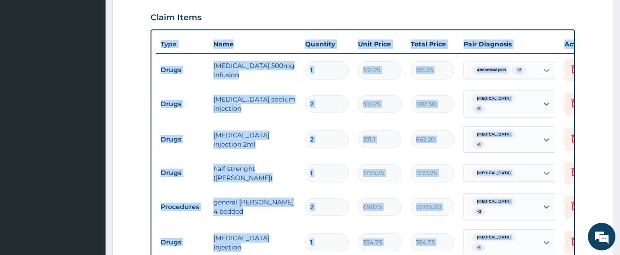
click at [619, 18] on section "Step 2 of 2 PA Code / Prescription Code PA/491E12 Encounter Date 12-09-2025 Imp…" at bounding box center [363, 237] width 514 height 1049
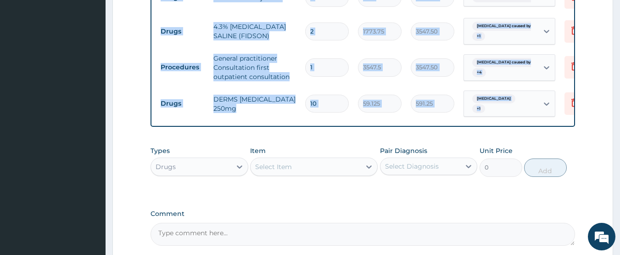
scroll to position [842, 0]
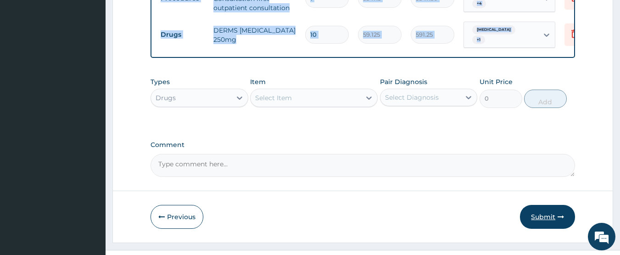
click at [535, 205] on button "Submit" at bounding box center [547, 217] width 55 height 24
